Goal: Navigation & Orientation: Find specific page/section

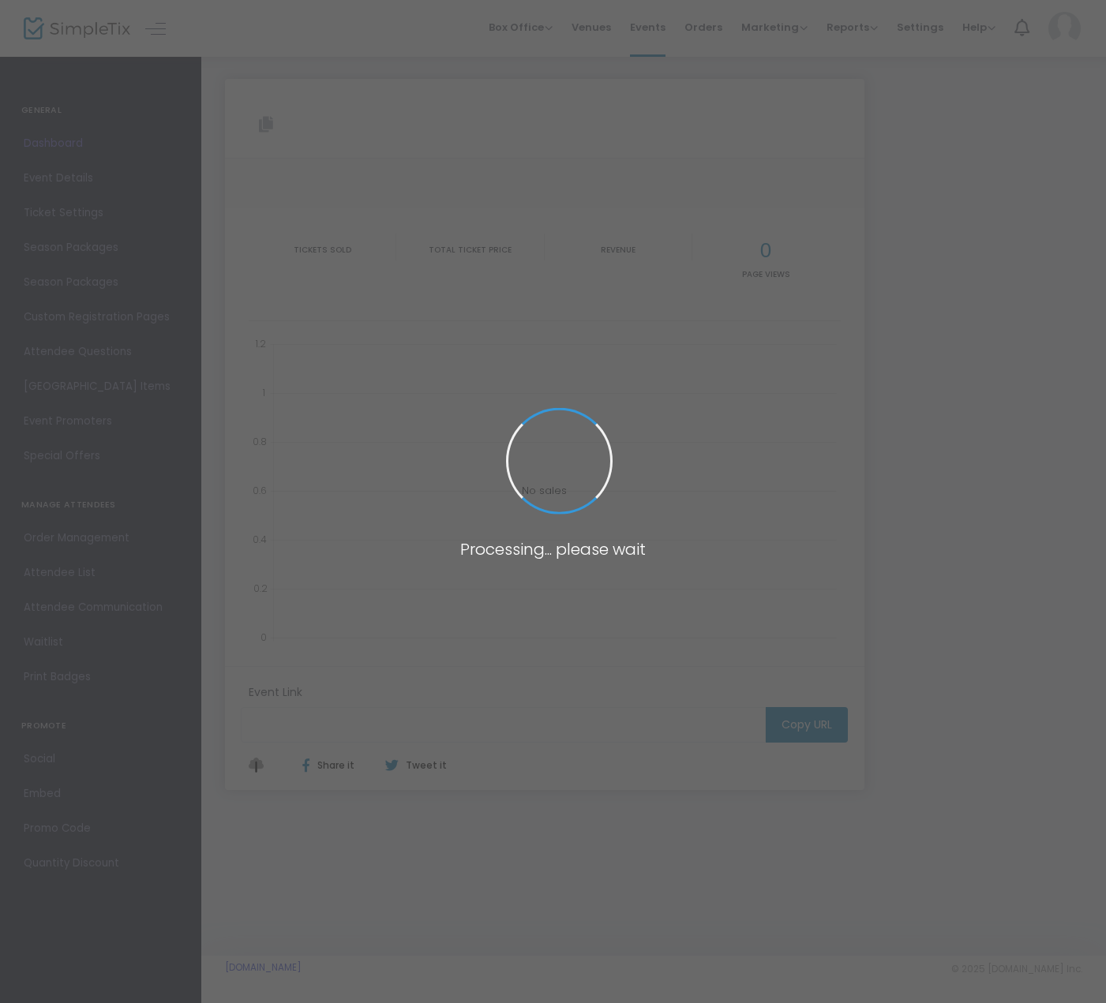
type input "[URL][DOMAIN_NAME]"
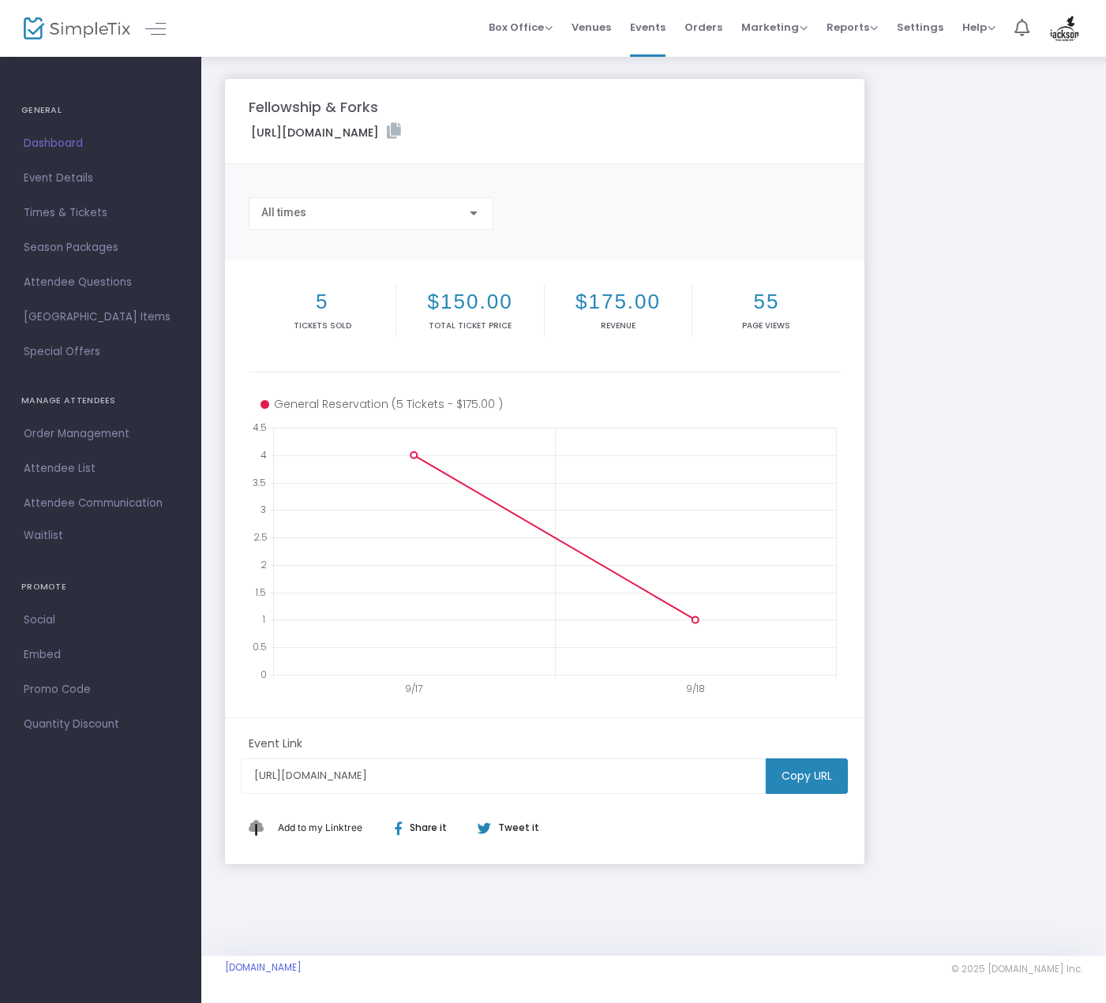
click at [67, 139] on span "Dashboard" at bounding box center [101, 143] width 154 height 21
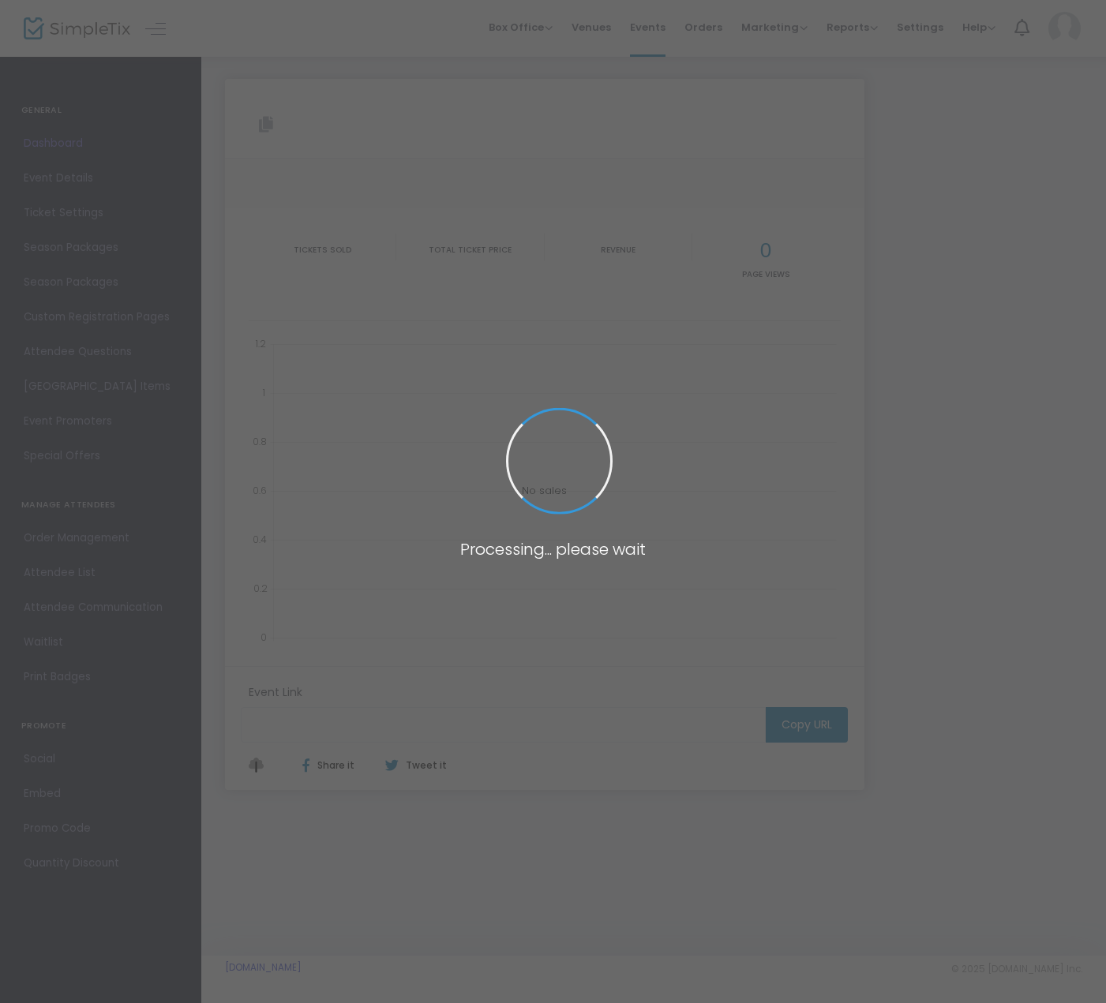
type input "[URL][DOMAIN_NAME]"
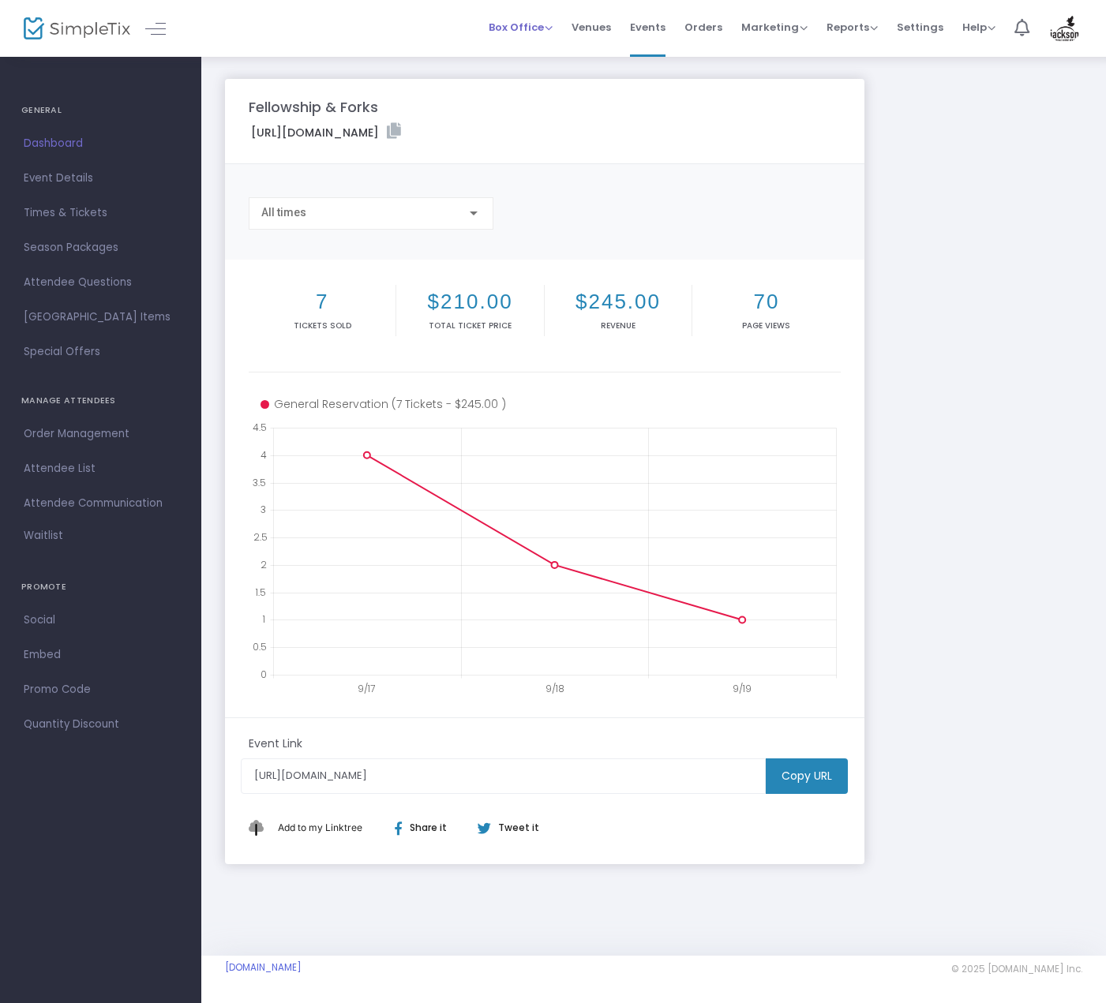
click at [553, 25] on span "Box Office" at bounding box center [521, 27] width 64 height 15
click at [399, 28] on div "Box Office Sell Tickets Bookings Sell Season Pass Venues Memberships Events Ord…" at bounding box center [653, 28] width 905 height 57
click at [82, 29] on img at bounding box center [77, 28] width 107 height 23
